Goal: Information Seeking & Learning: Learn about a topic

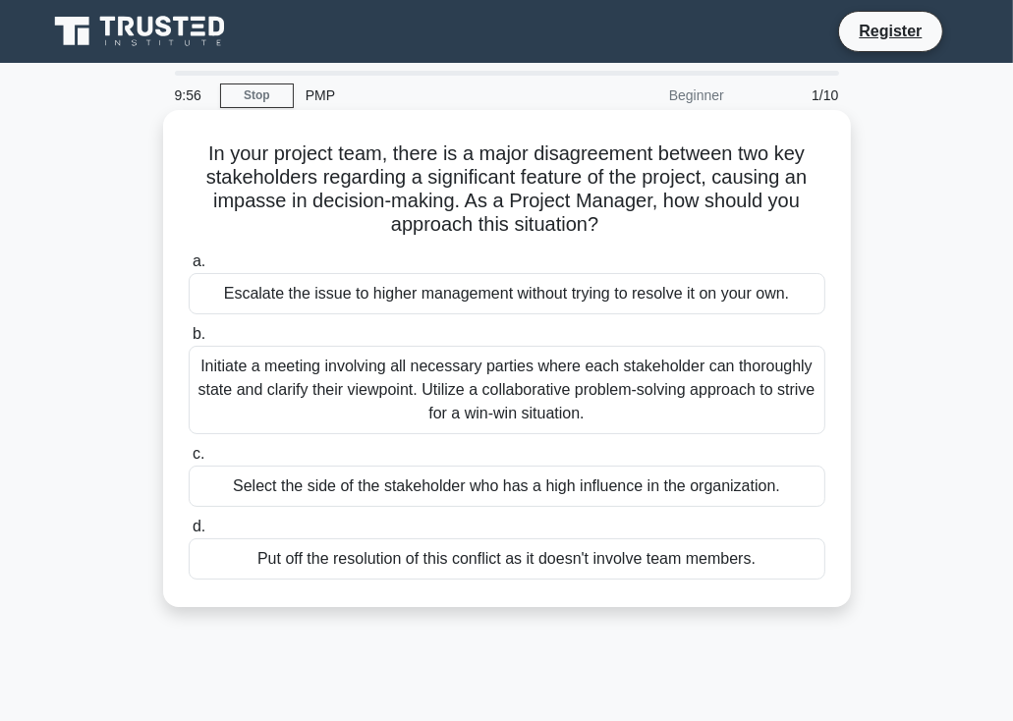
click at [417, 298] on div "Escalate the issue to higher management without trying to resolve it on your ow…" at bounding box center [507, 293] width 637 height 41
click at [189, 268] on input "a. Escalate the issue to higher management without trying to resolve it on your…" at bounding box center [189, 261] width 0 height 13
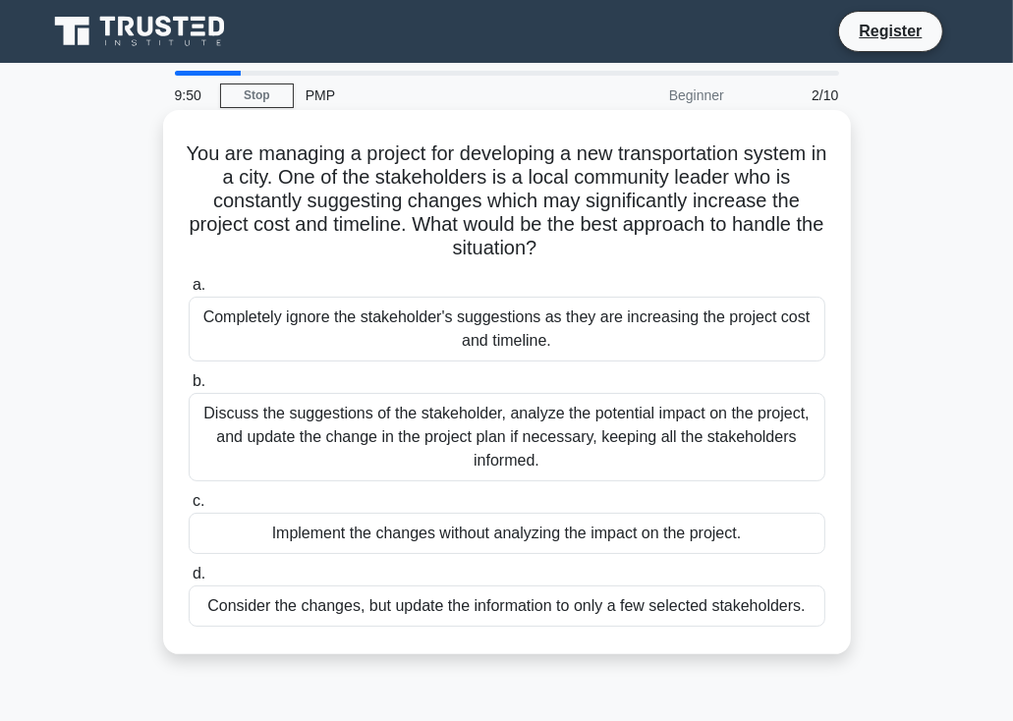
click at [441, 465] on div "Discuss the suggestions of the stakeholder, analyze the potential impact on the…" at bounding box center [507, 437] width 637 height 88
click at [189, 388] on input "b. Discuss the suggestions of the stakeholder, analyze the potential impact on …" at bounding box center [189, 381] width 0 height 13
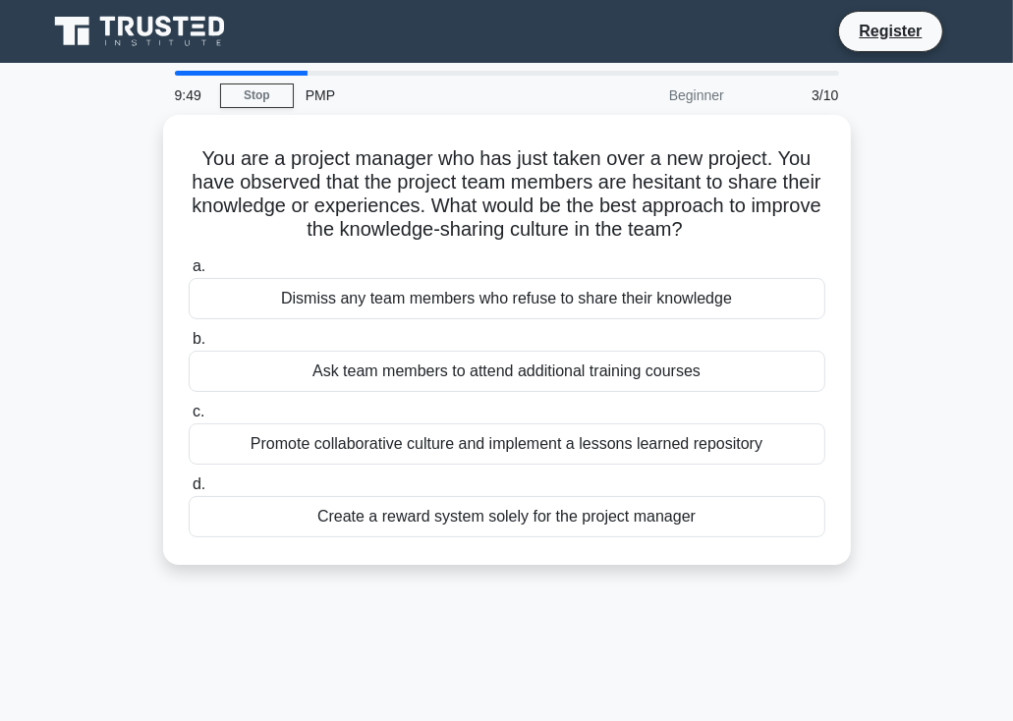
click at [441, 465] on div "a. Dismiss any team members who refuse to share their knowledge b. Ask team mem…" at bounding box center [507, 396] width 660 height 291
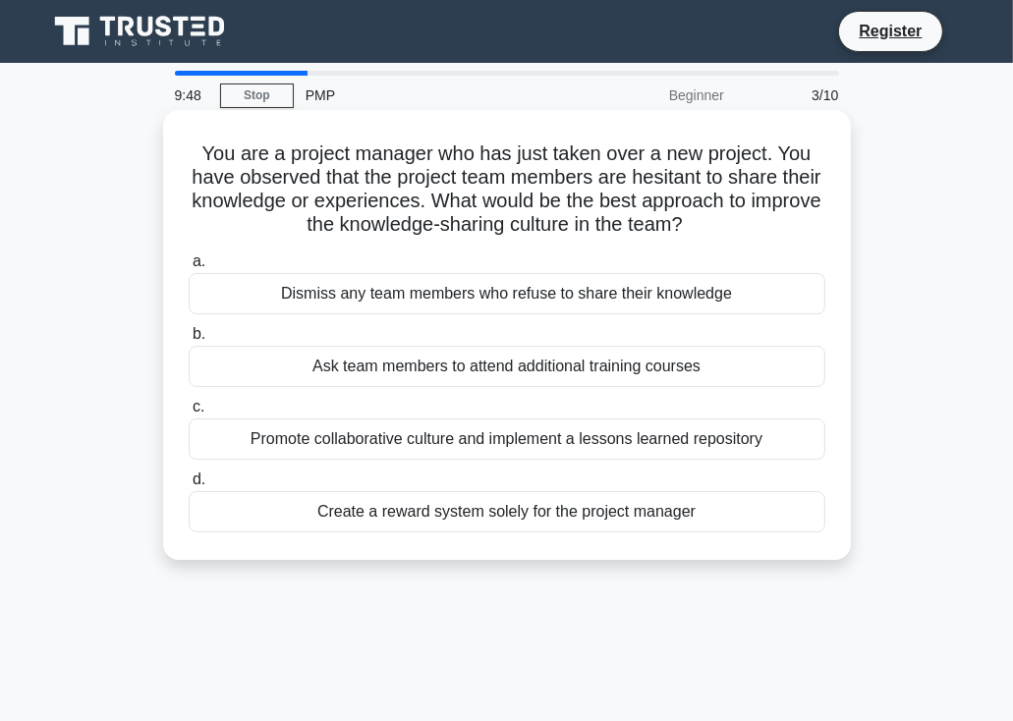
click at [445, 516] on div "Create a reward system solely for the project manager" at bounding box center [507, 511] width 637 height 41
click at [189, 486] on input "d. Create a reward system solely for the project manager" at bounding box center [189, 480] width 0 height 13
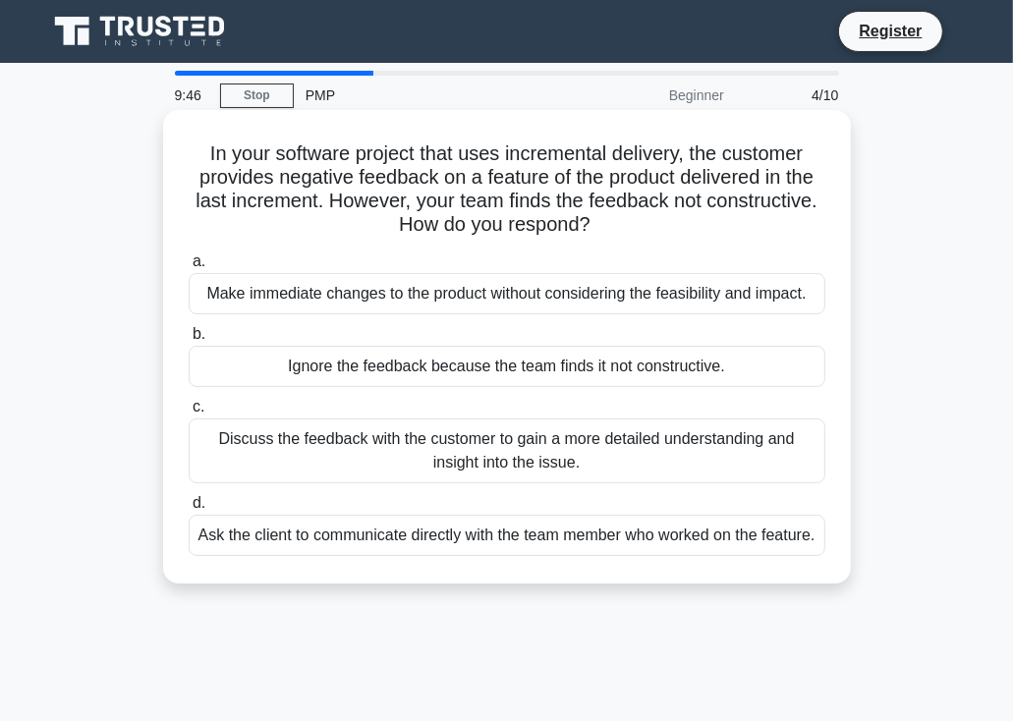
click at [444, 556] on div "Ask the client to communicate directly with the team member who worked on the f…" at bounding box center [507, 535] width 637 height 41
click at [189, 510] on input "d. Ask the client to communicate directly with the team member who worked on th…" at bounding box center [189, 503] width 0 height 13
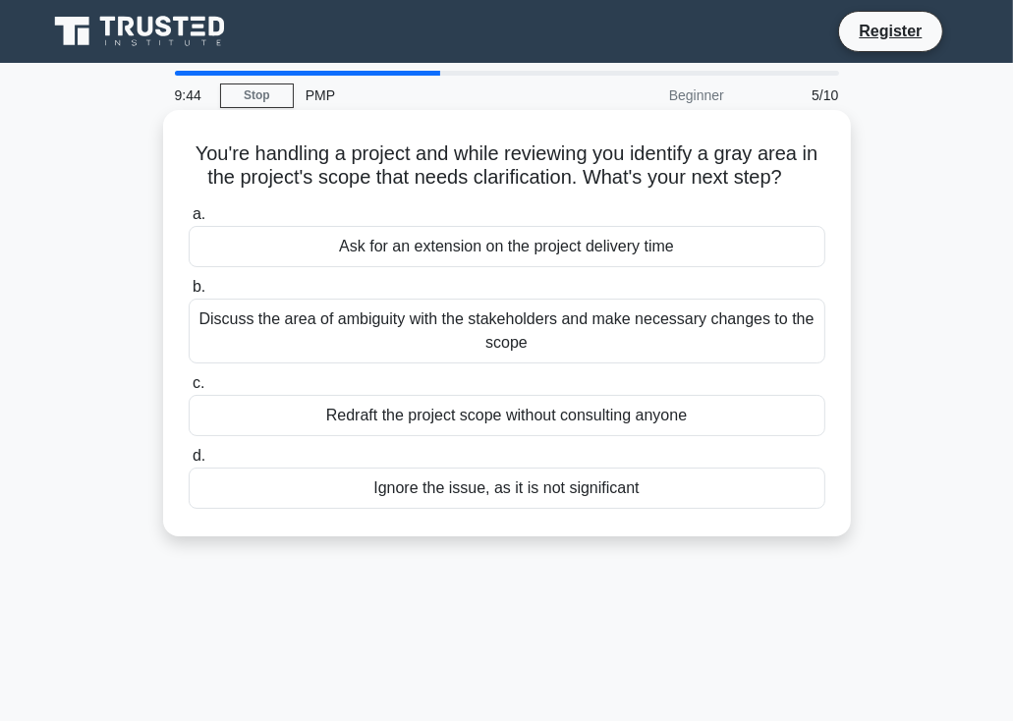
click at [460, 493] on div "Ignore the issue, as it is not significant" at bounding box center [507, 488] width 637 height 41
click at [189, 463] on input "d. Ignore the issue, as it is not significant" at bounding box center [189, 456] width 0 height 13
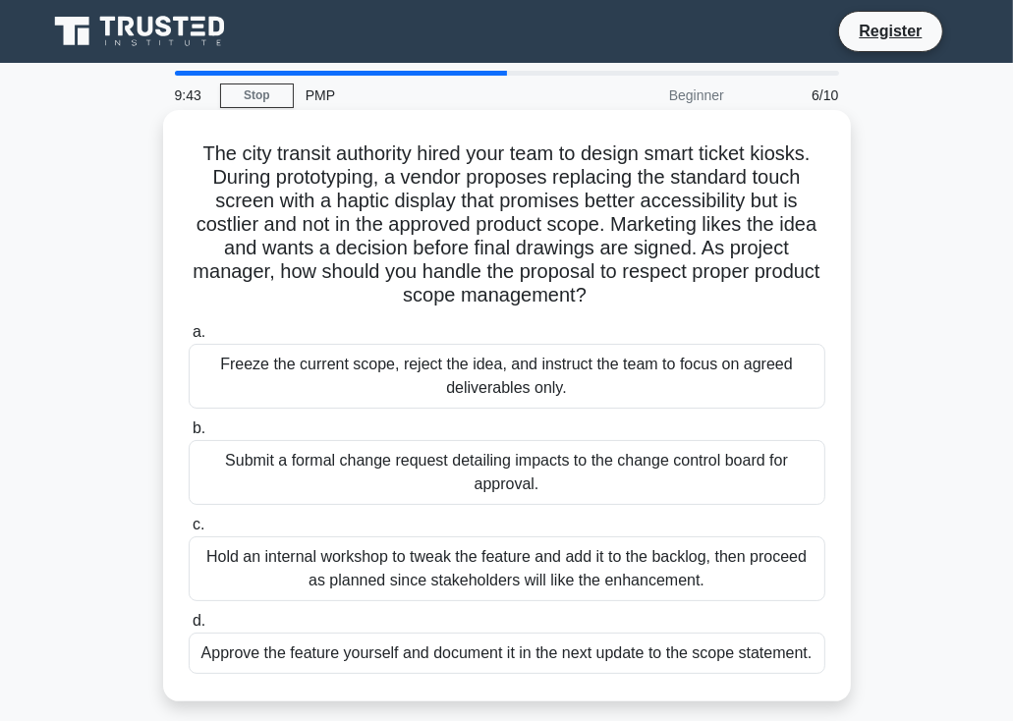
click at [482, 457] on div "Submit a formal change request detailing impacts to the change control board fo…" at bounding box center [507, 472] width 637 height 65
click at [189, 435] on input "b. Submit a formal change request detailing impacts to the change control board…" at bounding box center [189, 428] width 0 height 13
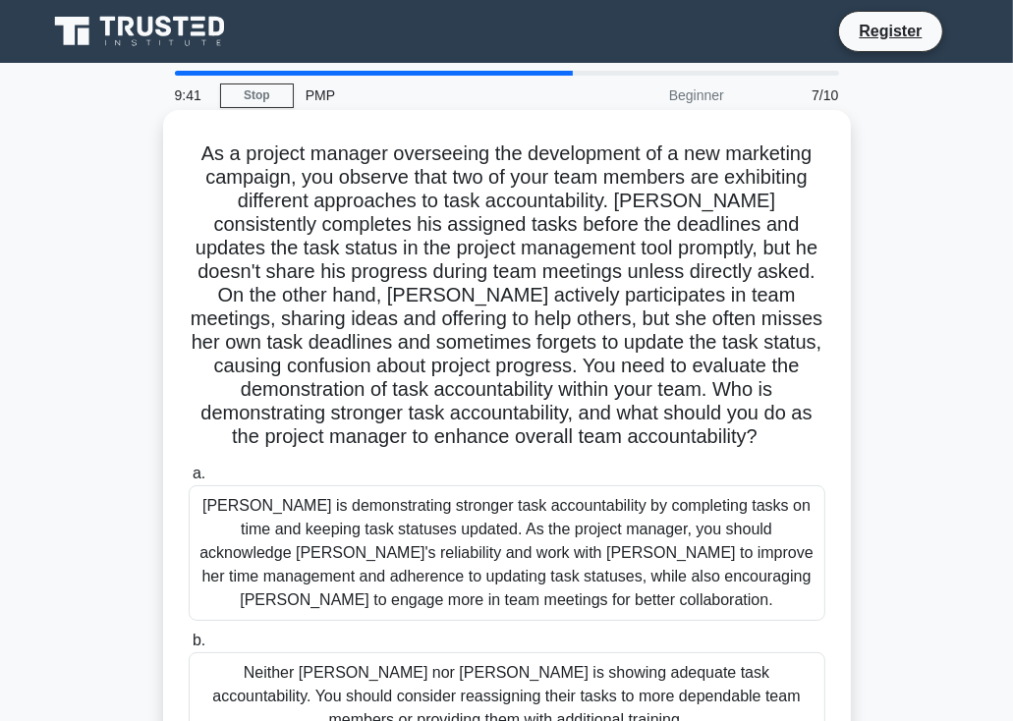
click at [447, 611] on div "Jacob is demonstrating stronger task accountability by completing tasks on time…" at bounding box center [507, 553] width 637 height 136
click at [189, 480] on input "a. Jacob is demonstrating stronger task accountability by completing tasks on t…" at bounding box center [189, 474] width 0 height 13
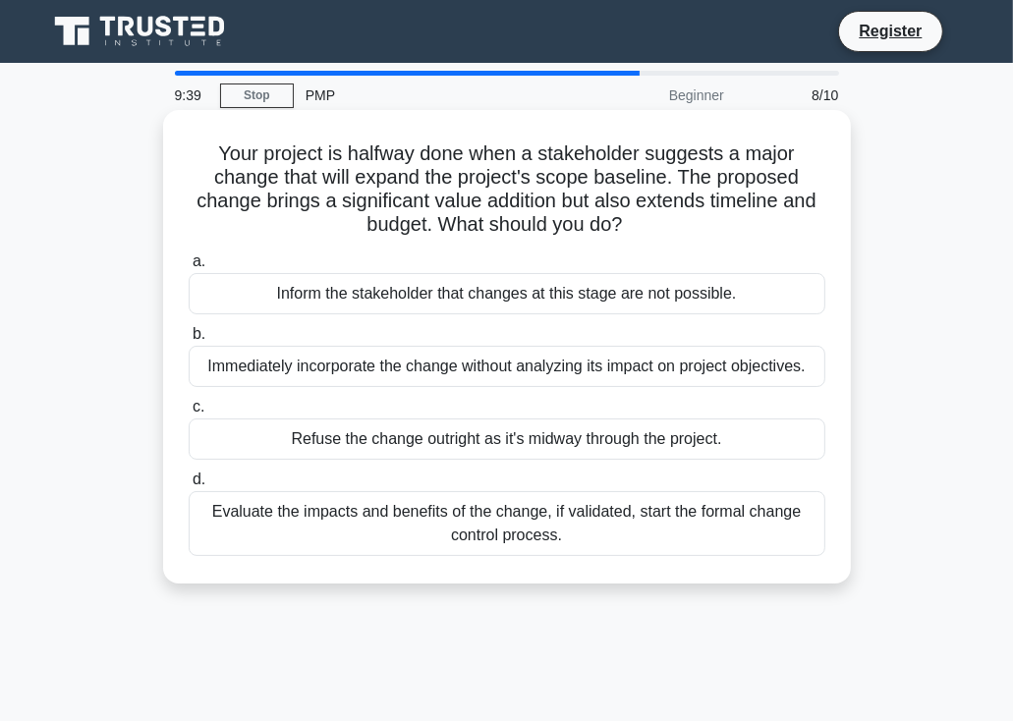
click at [478, 559] on div "a. Inform the stakeholder that changes at this stage are not possible. b. Immed…" at bounding box center [507, 403] width 660 height 314
click at [495, 529] on div "Evaluate the impacts and benefits of the change, if validated, start the formal…" at bounding box center [507, 523] width 637 height 65
click at [189, 486] on input "d. Evaluate the impacts and benefits of the change, if validated, start the for…" at bounding box center [189, 480] width 0 height 13
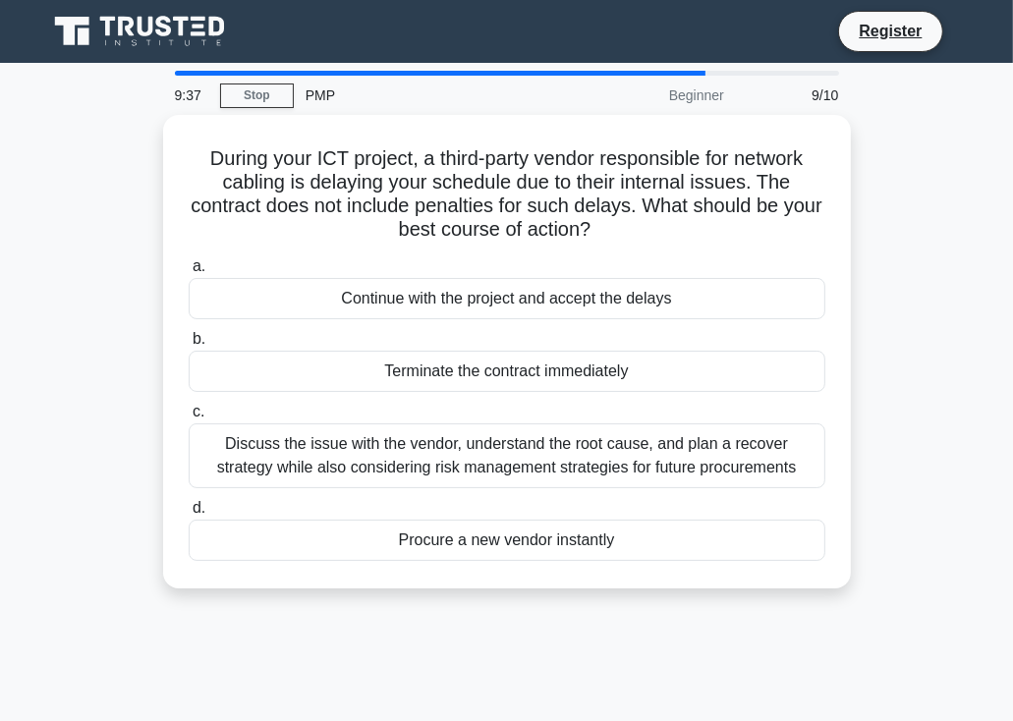
click at [495, 529] on div "Procure a new vendor instantly" at bounding box center [507, 540] width 637 height 41
click at [189, 515] on input "d. Procure a new vendor instantly" at bounding box center [189, 508] width 0 height 13
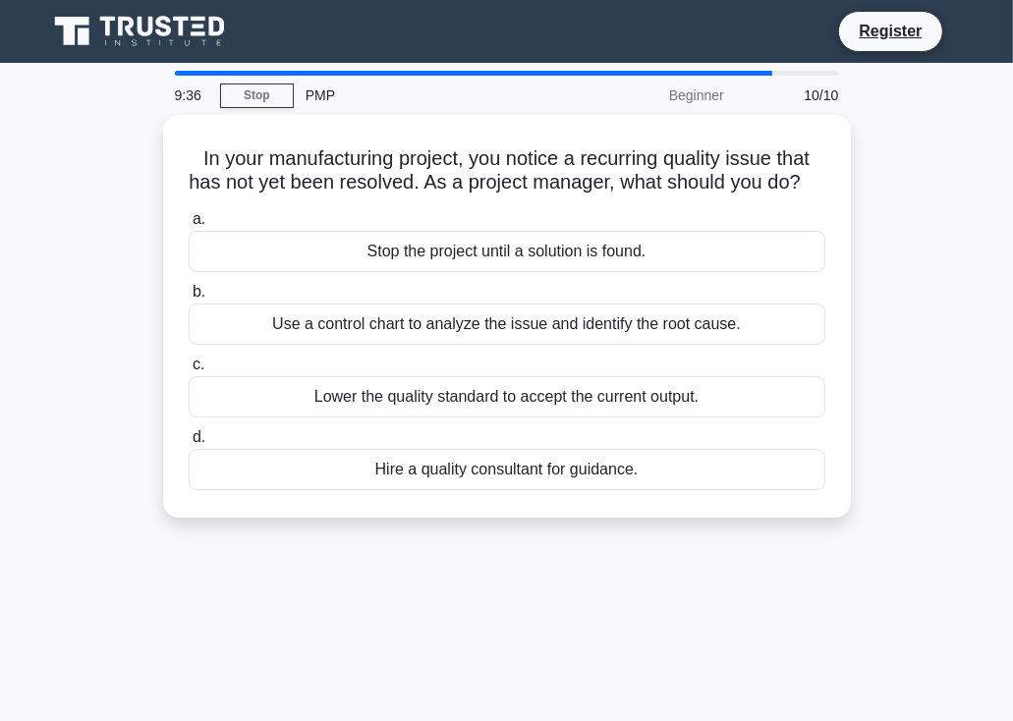
click at [495, 518] on div "In your manufacturing project, you notice a recurring quality issue that has no…" at bounding box center [507, 316] width 688 height 403
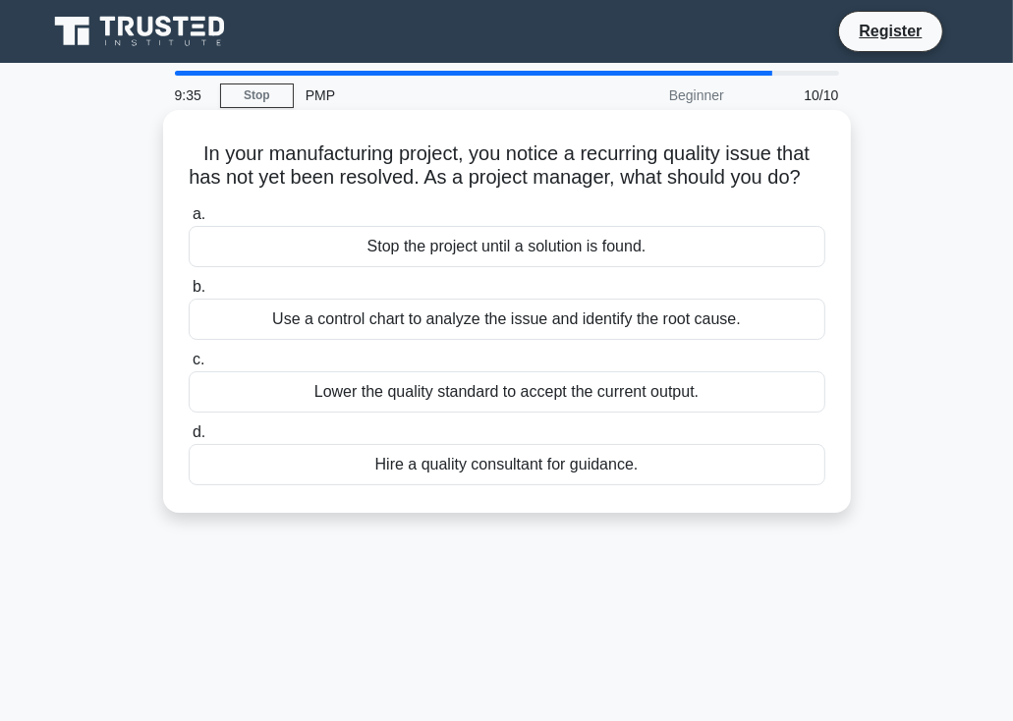
click at [515, 485] on div "Hire a quality consultant for guidance." at bounding box center [507, 464] width 637 height 41
click at [189, 439] on input "d. Hire a quality consultant for guidance." at bounding box center [189, 432] width 0 height 13
